Goal: Use online tool/utility

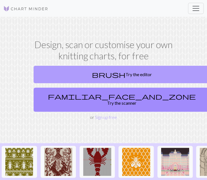
click at [102, 72] on link "brush Try the editor" at bounding box center [122, 74] width 177 height 17
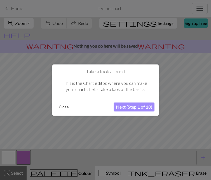
click at [131, 107] on button "Next (Step 1 of 10)" at bounding box center [134, 107] width 41 height 9
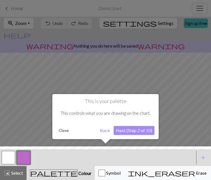
click at [128, 132] on button "Next (Step 2 of 10)" at bounding box center [134, 130] width 41 height 9
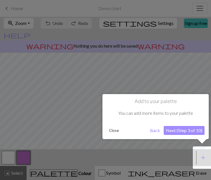
click at [155, 130] on button "Back" at bounding box center [155, 130] width 15 height 9
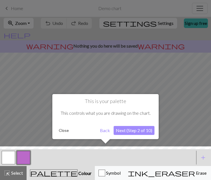
drag, startPoint x: 105, startPoint y: 146, endPoint x: 130, endPoint y: 148, distance: 24.2
click at [130, 148] on div at bounding box center [105, 90] width 211 height 180
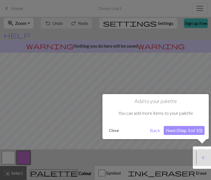
click at [186, 132] on button "Next (Step 3 of 10)" at bounding box center [184, 130] width 41 height 9
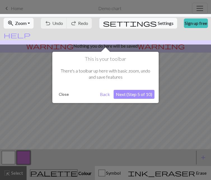
click at [137, 94] on button "Next (Step 5 of 10)" at bounding box center [134, 94] width 41 height 9
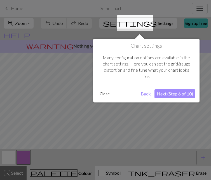
click at [163, 94] on button "Next (Step 6 of 10)" at bounding box center [175, 93] width 41 height 9
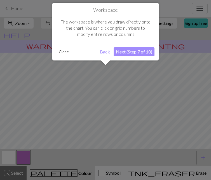
scroll to position [33, 0]
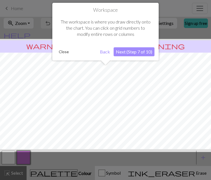
click at [130, 52] on button "Next (Step 7 of 10)" at bounding box center [134, 51] width 41 height 9
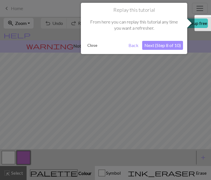
click at [154, 46] on button "Next (Step 8 of 10)" at bounding box center [162, 45] width 41 height 9
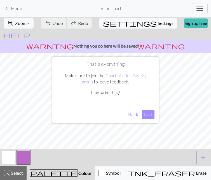
click at [147, 116] on button "Last" at bounding box center [148, 114] width 13 height 9
